Goal: Check status: Check status

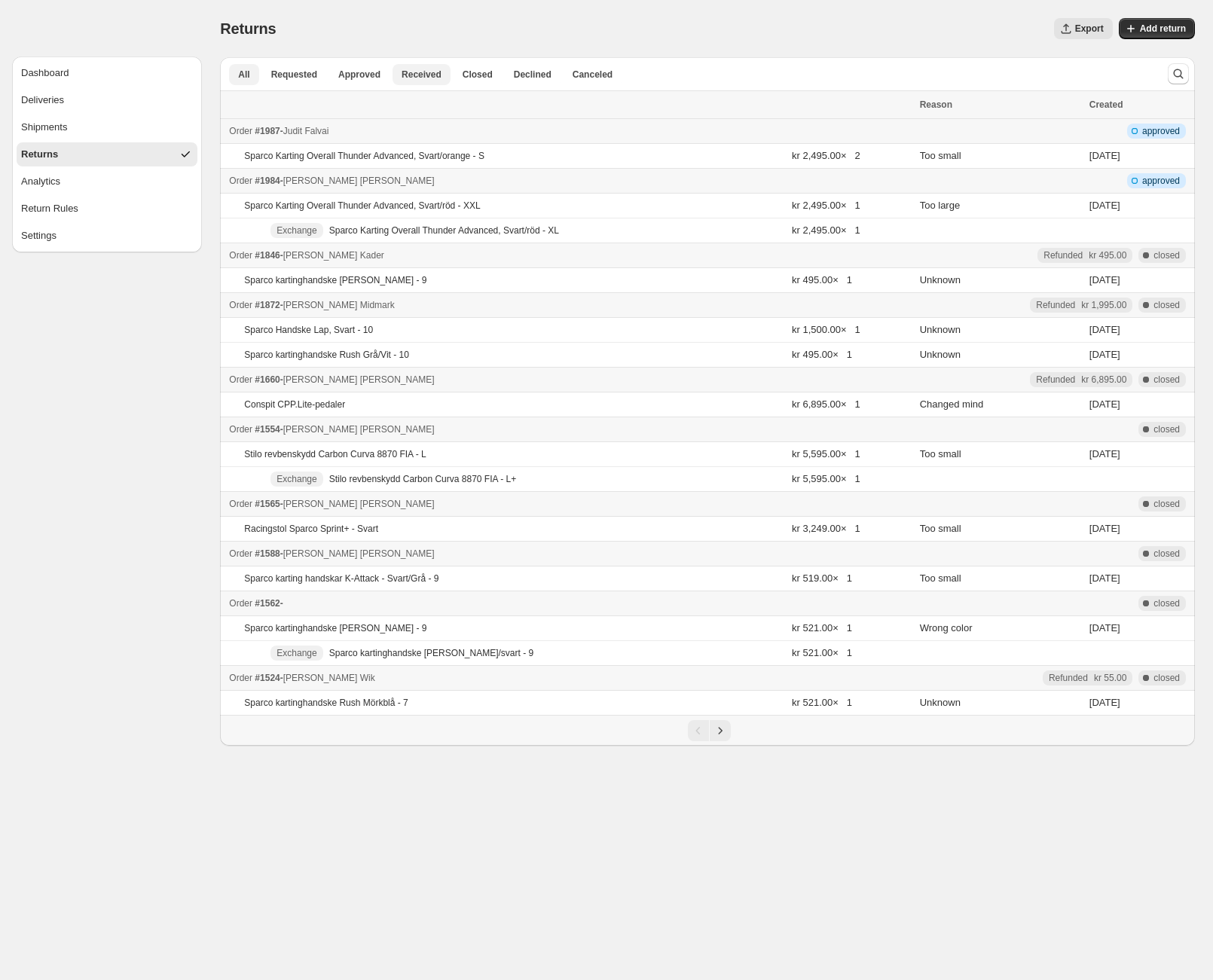
click at [426, 71] on span "Received" at bounding box center [422, 74] width 40 height 12
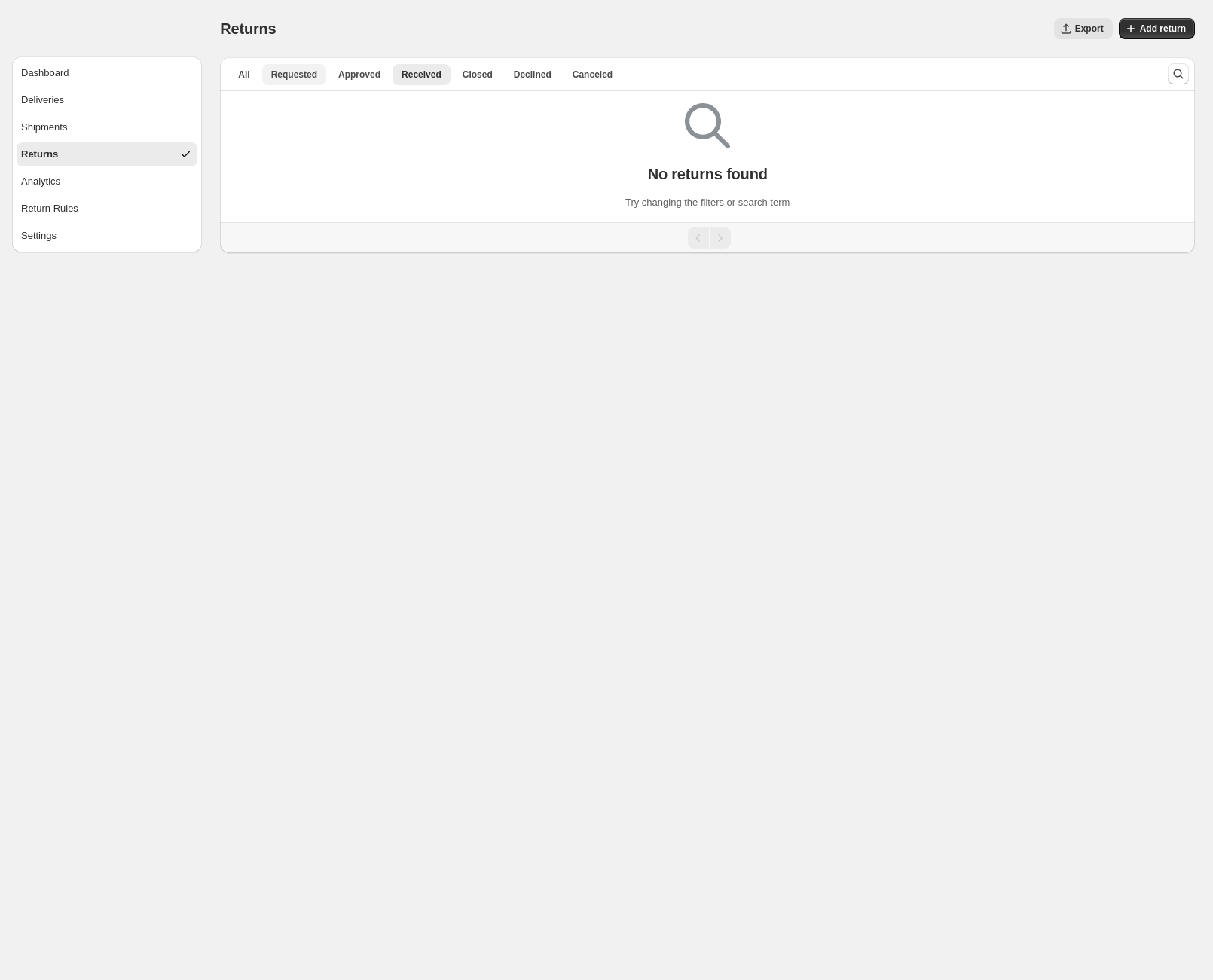
click at [304, 68] on span "Requested" at bounding box center [294, 74] width 46 height 12
click at [471, 71] on span "Closed" at bounding box center [478, 74] width 30 height 12
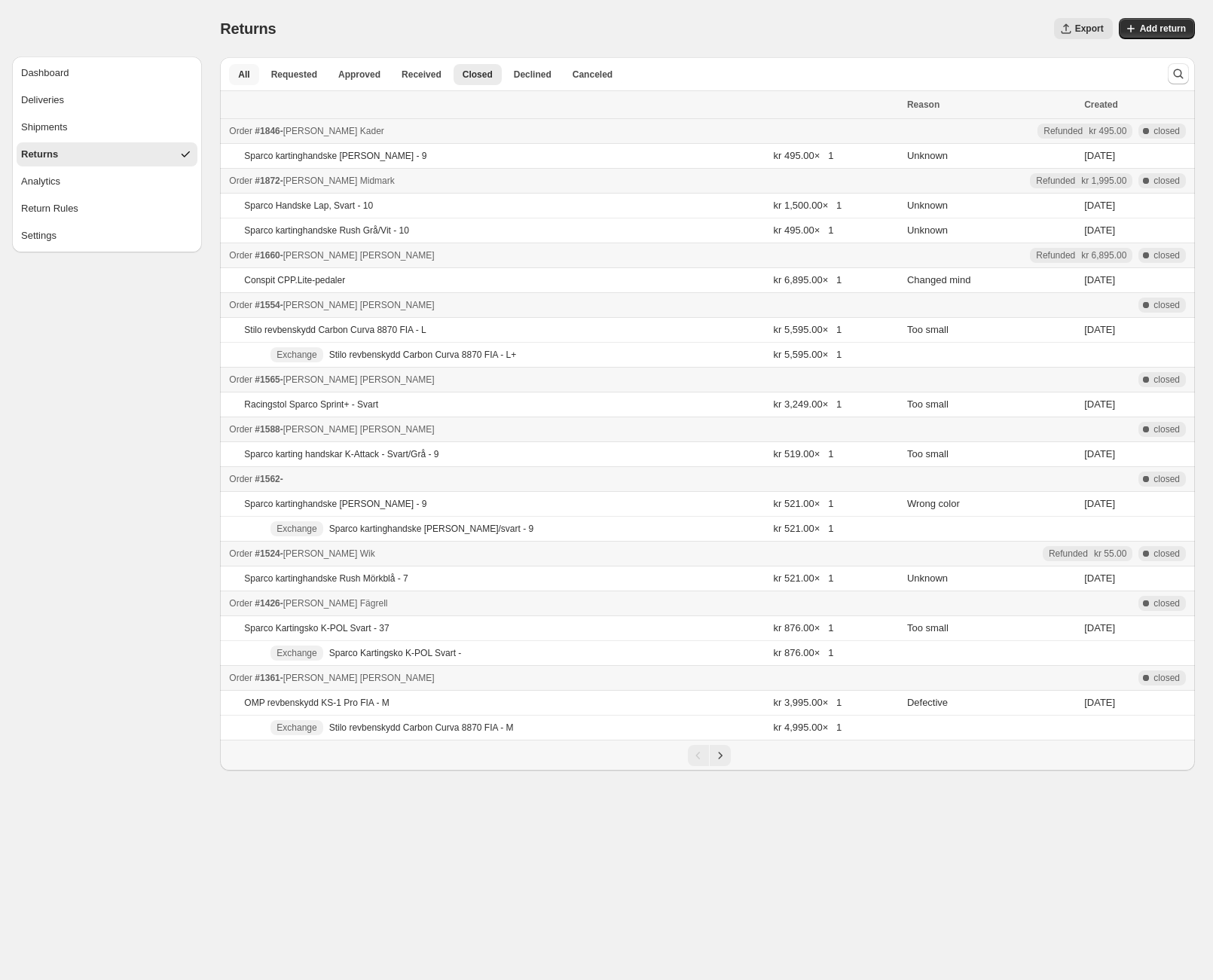
click at [247, 67] on button "All" at bounding box center [244, 75] width 30 height 21
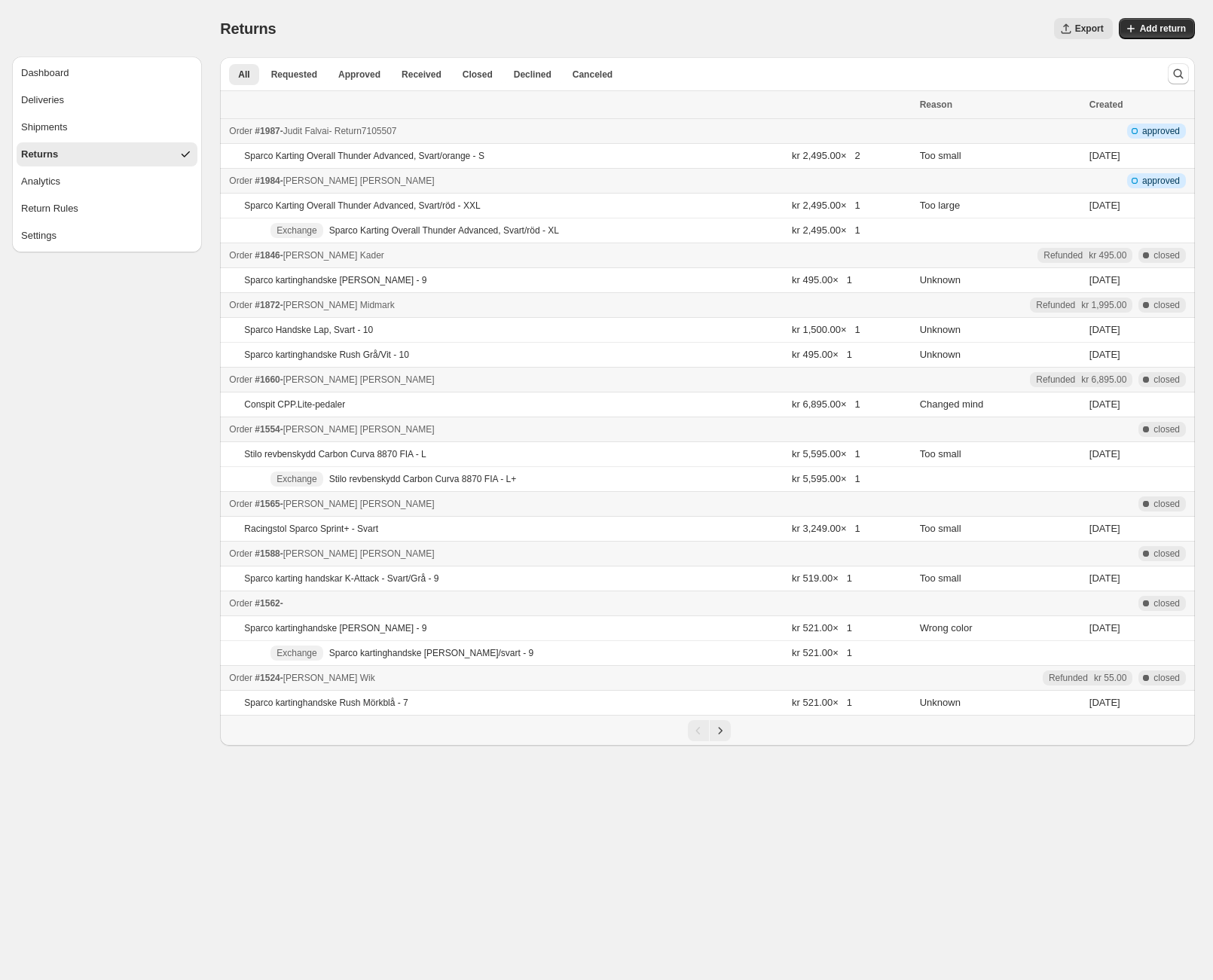
click at [504, 132] on div "Order #1987 - Judit Falvai - Return 7105507" at bounding box center [570, 131] width 681 height 15
click at [815, 0] on div "Returns. This page is ready Returns Export More actions Export Add return" at bounding box center [708, 28] width 976 height 57
click at [181, 509] on div "Dashboard Deliveries Shipments Returns Analytics Return Rules Settings" at bounding box center [101, 373] width 202 height 746
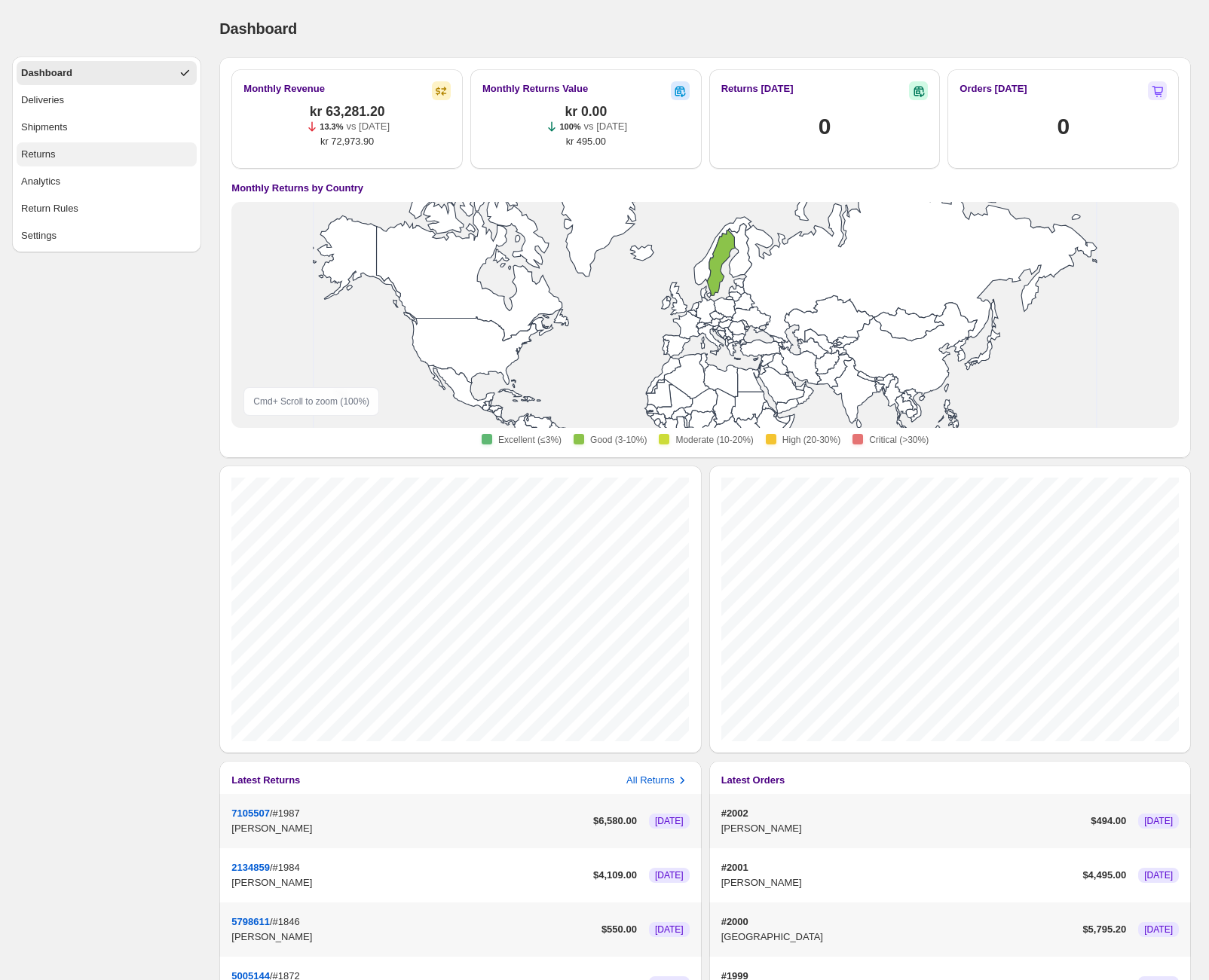
click at [75, 156] on button "Returns" at bounding box center [107, 155] width 181 height 24
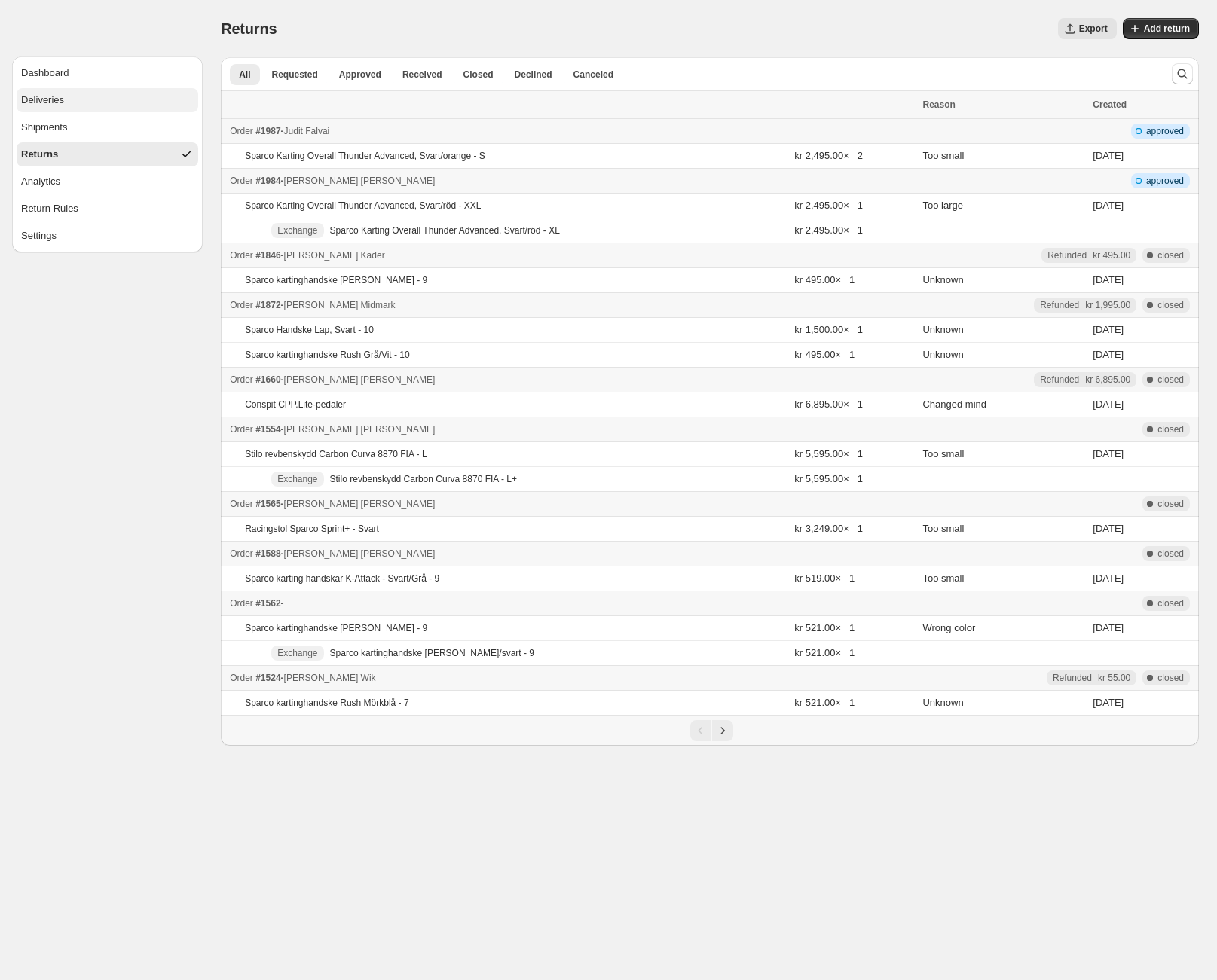
click at [58, 95] on div "Deliveries" at bounding box center [43, 100] width 43 height 15
